Goal: Task Accomplishment & Management: Use online tool/utility

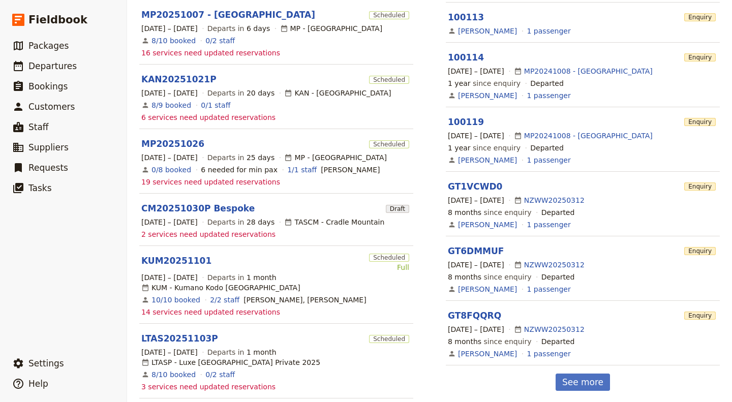
scroll to position [315, 0]
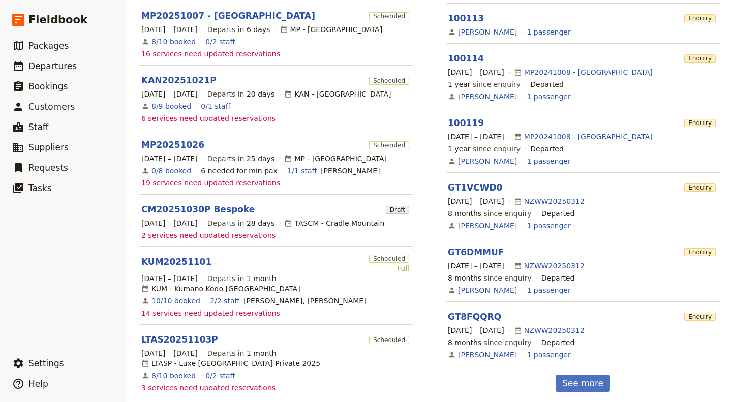
click at [160, 256] on link "KUM20251101" at bounding box center [176, 262] width 70 height 12
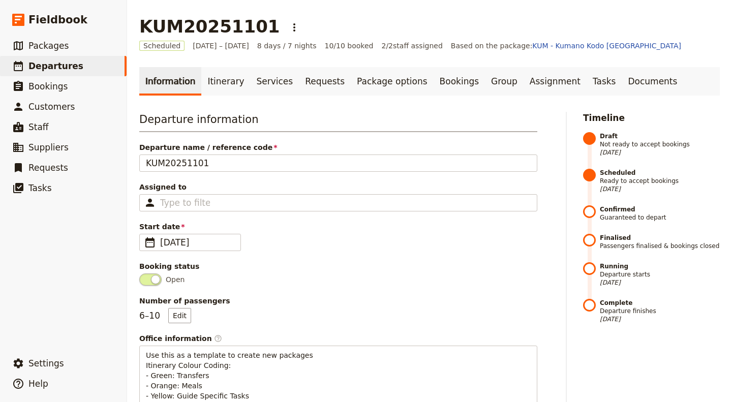
click at [212, 84] on link "Itinerary" at bounding box center [225, 81] width 49 height 28
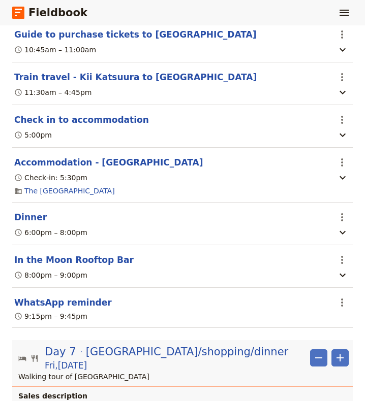
scroll to position [4030, 0]
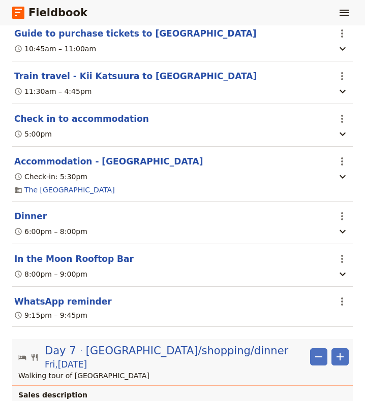
click at [336, 226] on icon "button" at bounding box center [342, 232] width 12 height 12
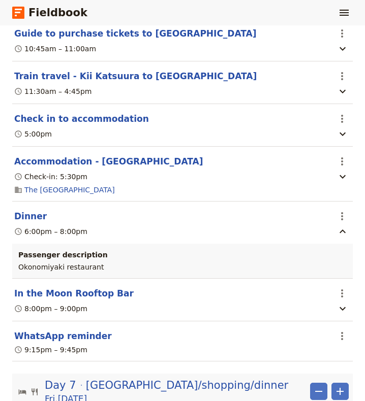
click at [65, 185] on link "The [GEOGRAPHIC_DATA]" at bounding box center [69, 190] width 90 height 10
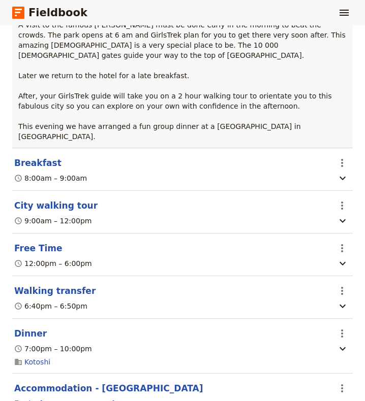
scroll to position [4410, 0]
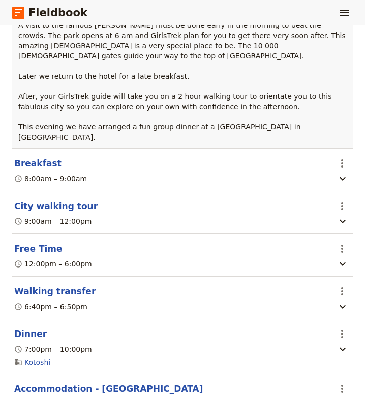
click at [36, 358] on link "Kotoshi" at bounding box center [37, 363] width 26 height 10
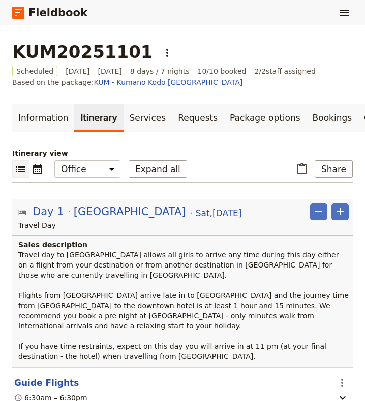
click at [131, 112] on link "Services" at bounding box center [147, 118] width 49 height 28
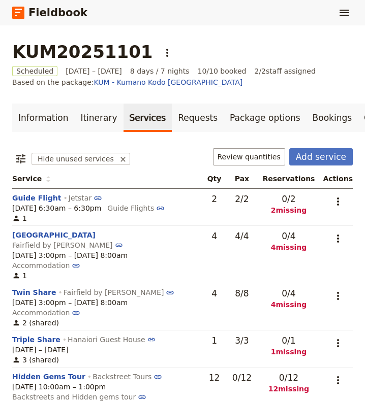
click at [177, 116] on link "Requests" at bounding box center [198, 118] width 52 height 28
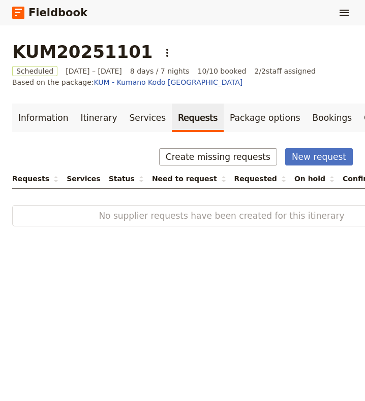
click at [228, 116] on link "Package options" at bounding box center [265, 118] width 82 height 28
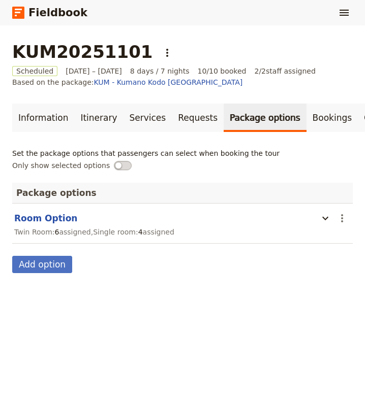
click at [306, 117] on link "Bookings" at bounding box center [331, 118] width 51 height 28
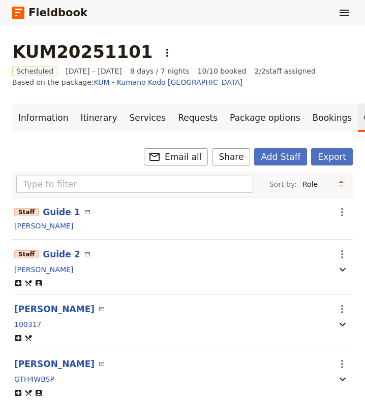
click at [25, 118] on link "Information" at bounding box center [43, 118] width 62 height 28
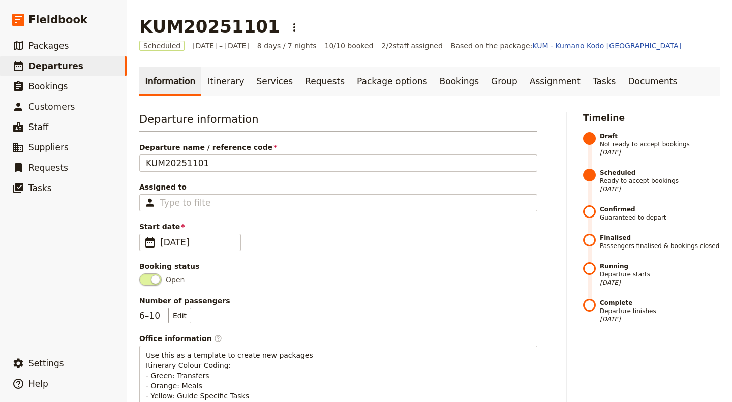
click at [47, 44] on span "Packages" at bounding box center [48, 46] width 40 height 10
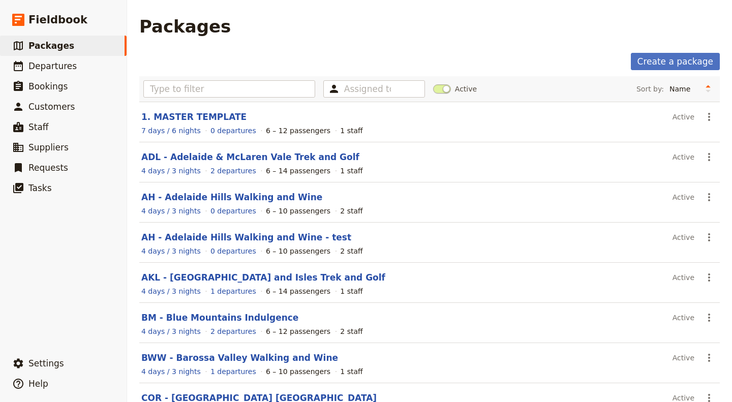
click at [703, 113] on icon "Actions" at bounding box center [709, 117] width 12 height 12
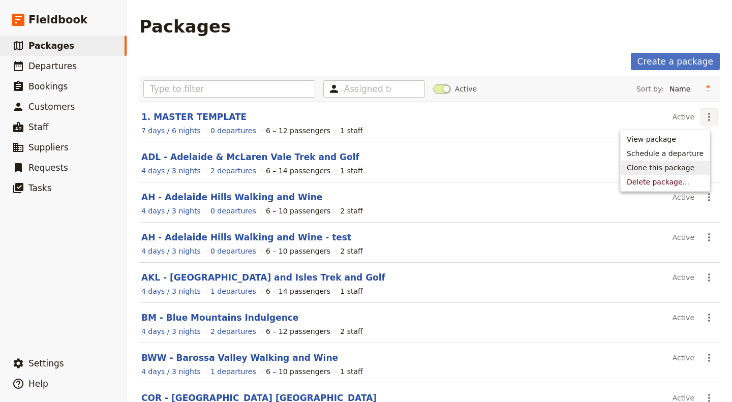
click at [651, 167] on span "Clone this package" at bounding box center [661, 168] width 68 height 10
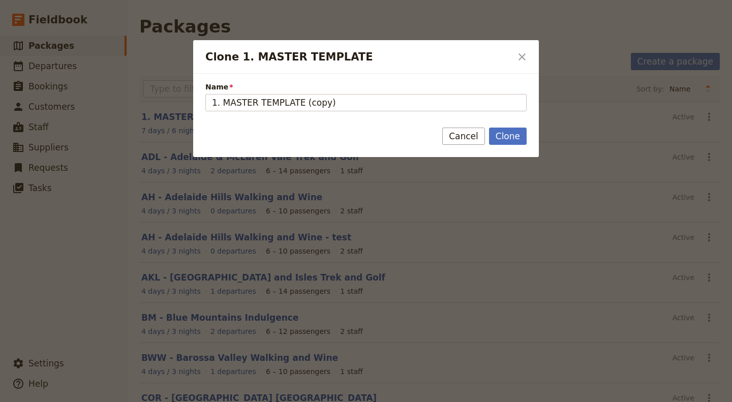
click at [505, 133] on button "Clone" at bounding box center [508, 136] width 38 height 17
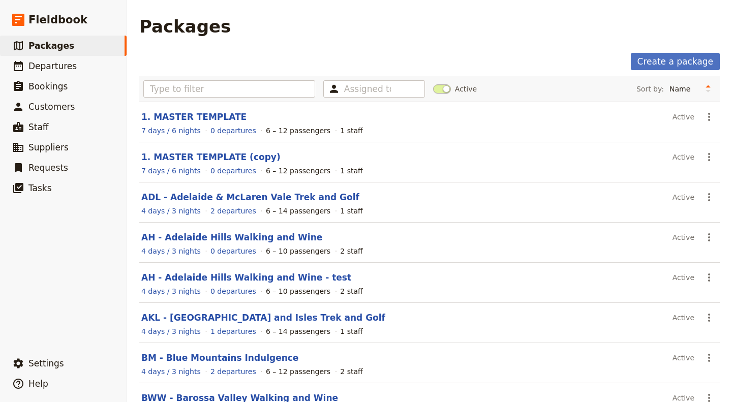
click at [197, 156] on link "1. MASTER TEMPLATE (copy)" at bounding box center [210, 157] width 139 height 10
click at [704, 154] on icon "Actions" at bounding box center [709, 157] width 12 height 12
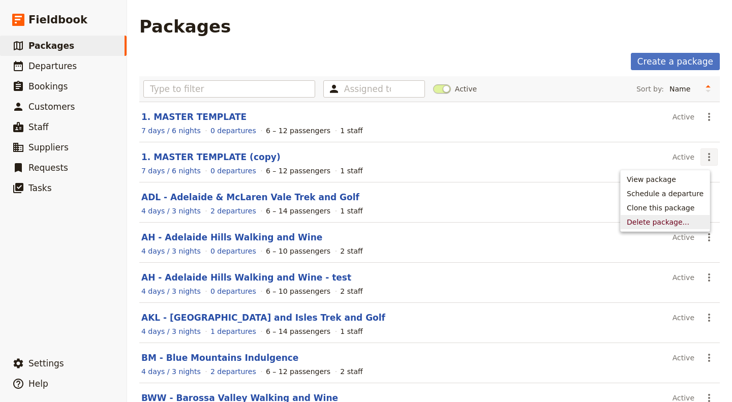
click at [653, 221] on span "Delete package..." at bounding box center [658, 222] width 63 height 10
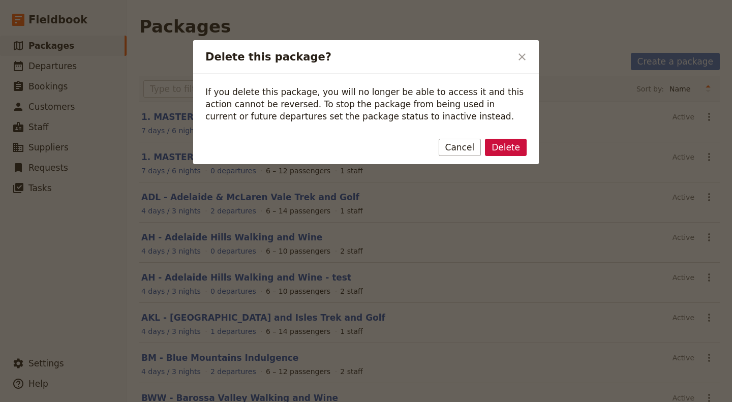
click at [521, 58] on icon "Close dialog" at bounding box center [521, 56] width 7 height 7
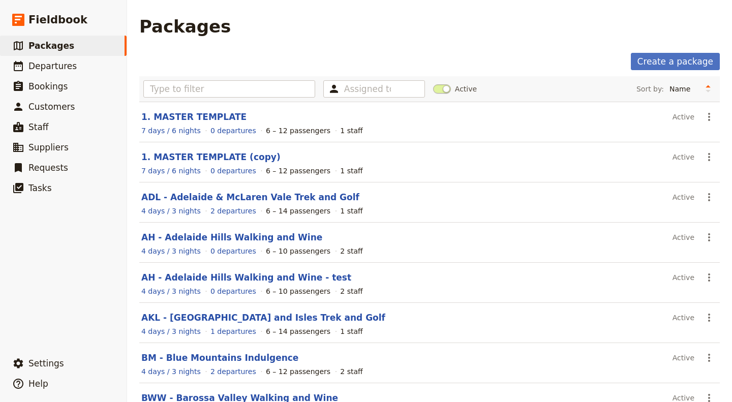
click at [700, 149] on button "​" at bounding box center [708, 156] width 17 height 17
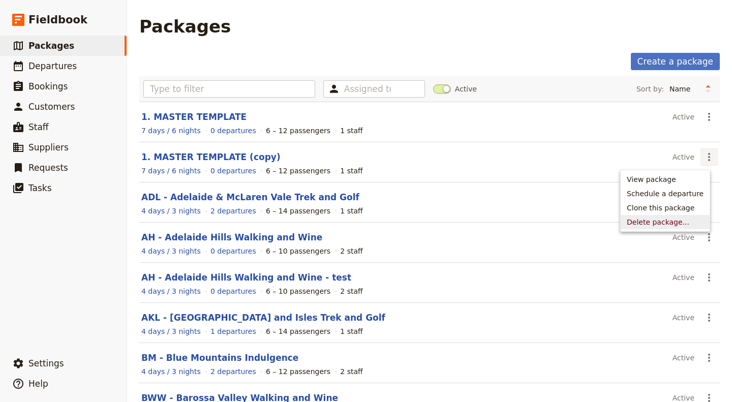
click at [652, 219] on span "Delete package..." at bounding box center [658, 222] width 63 height 10
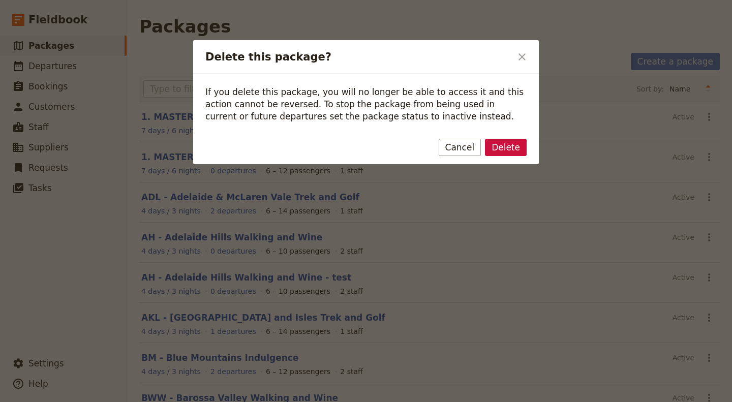
click at [505, 148] on button "Delete" at bounding box center [506, 147] width 42 height 17
